Goal: Transaction & Acquisition: Book appointment/travel/reservation

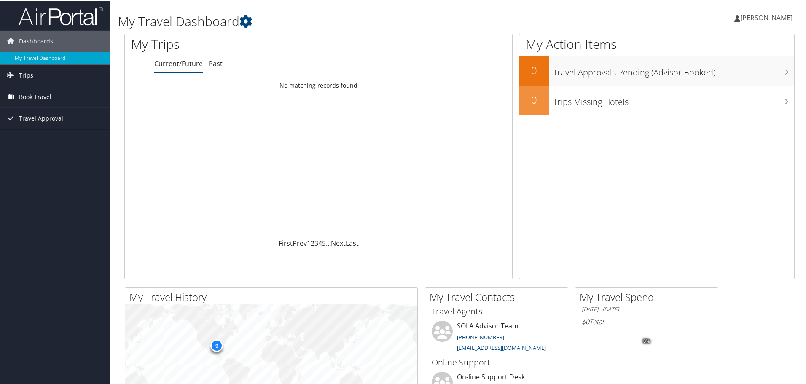
click at [26, 92] on span "Book Travel" at bounding box center [35, 96] width 32 height 21
click at [35, 124] on link "Book/Manage Online Trips" at bounding box center [55, 125] width 110 height 13
